Goal: Task Accomplishment & Management: Manage account settings

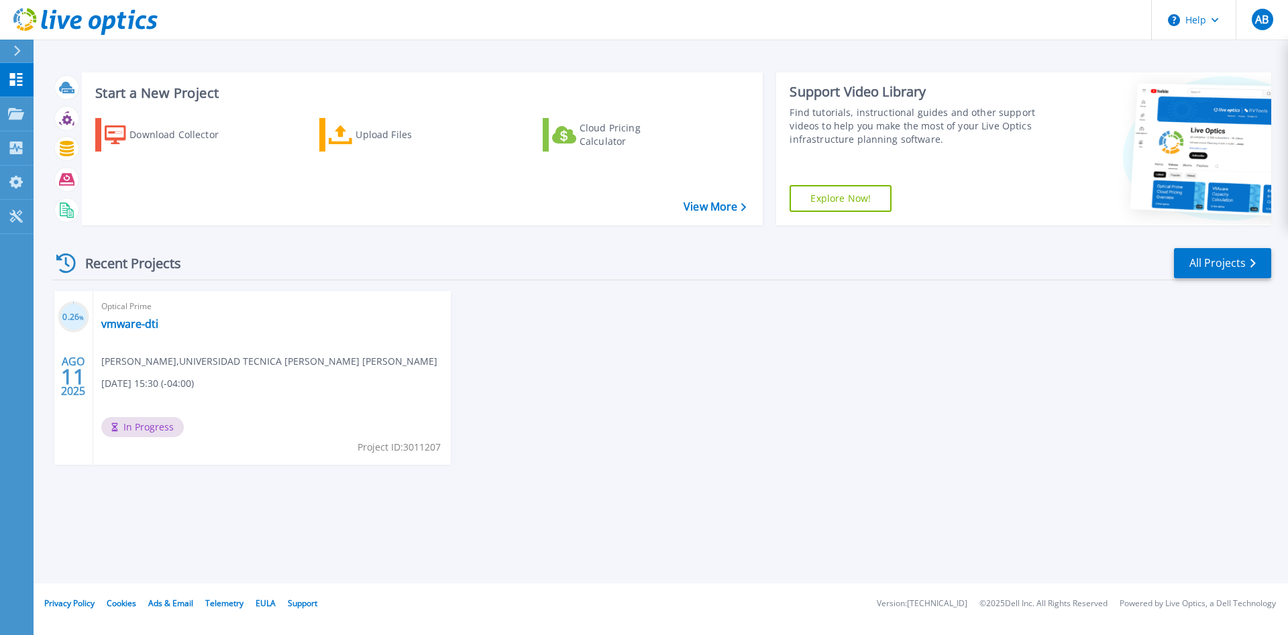
click at [667, 383] on div "0.26 % AGO 11 2025 Optical Prime vmware-dti Alejandro Barcena , UNIVERSIDAD TEC…" at bounding box center [656, 391] width 1230 height 201
click at [1255, 24] on span "AB" at bounding box center [1261, 19] width 13 height 11
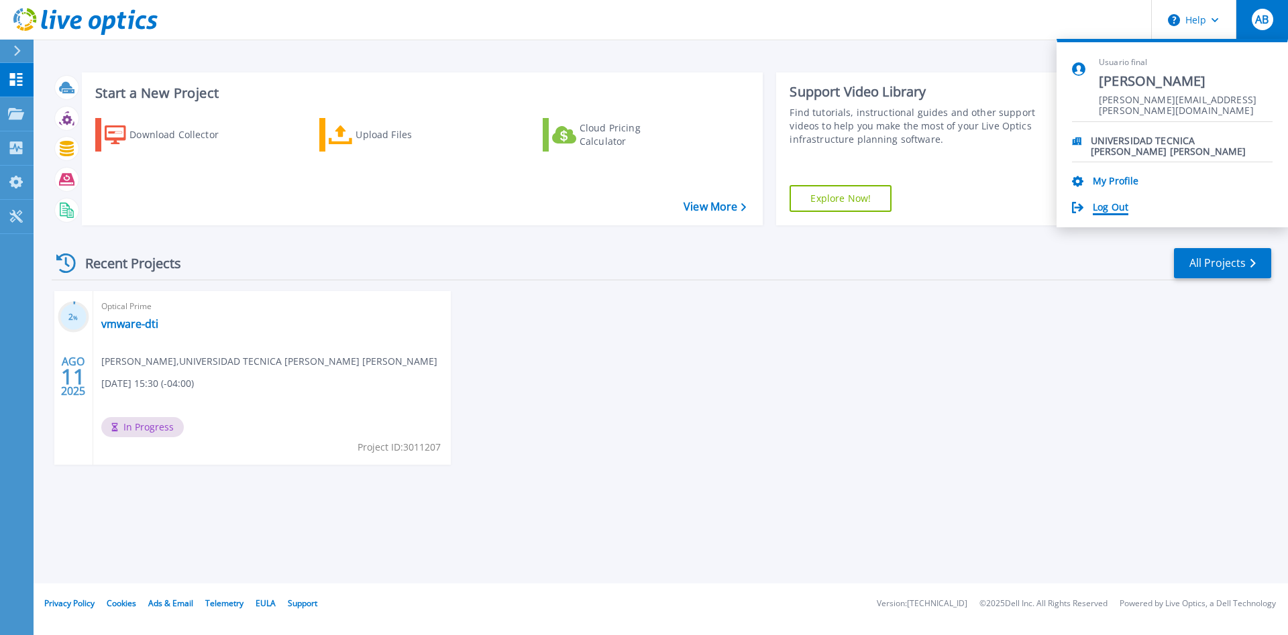
click at [1116, 207] on link "Log Out" at bounding box center [1111, 208] width 36 height 13
